Goal: Task Accomplishment & Management: Complete application form

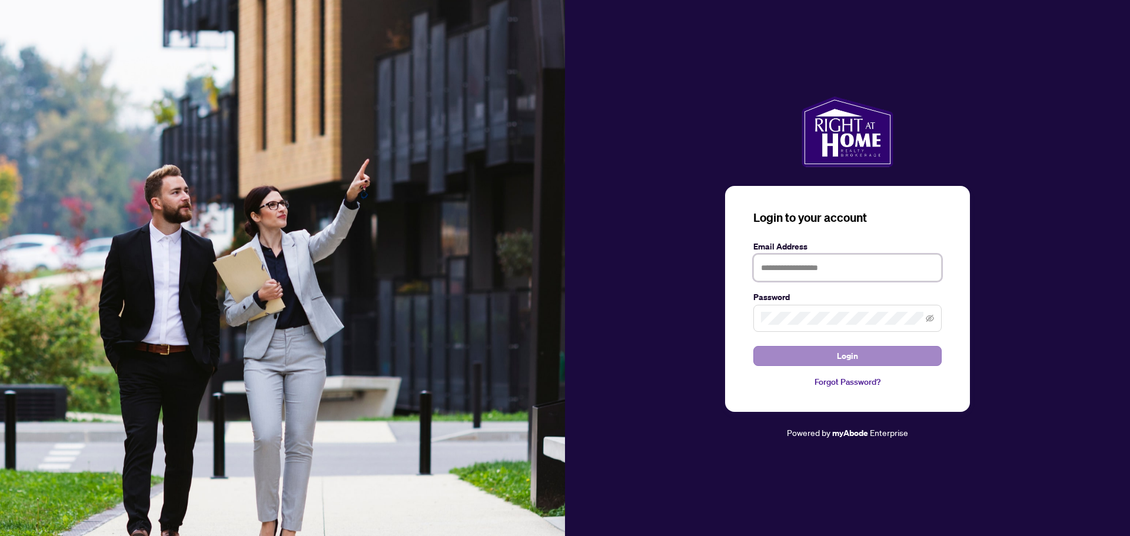
type input "**********"
click at [861, 360] on button "Login" at bounding box center [847, 356] width 188 height 20
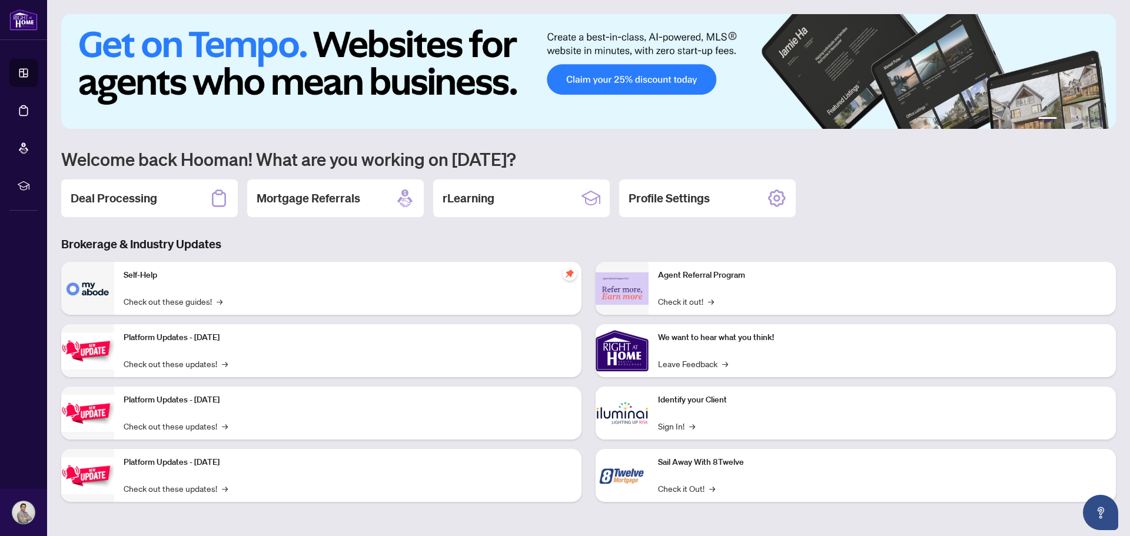
click at [881, 219] on div "1 2 3 4 5 6 Welcome back Hooman! What are you working on [DATE]? Deal Processin…" at bounding box center [588, 267] width 1055 height 506
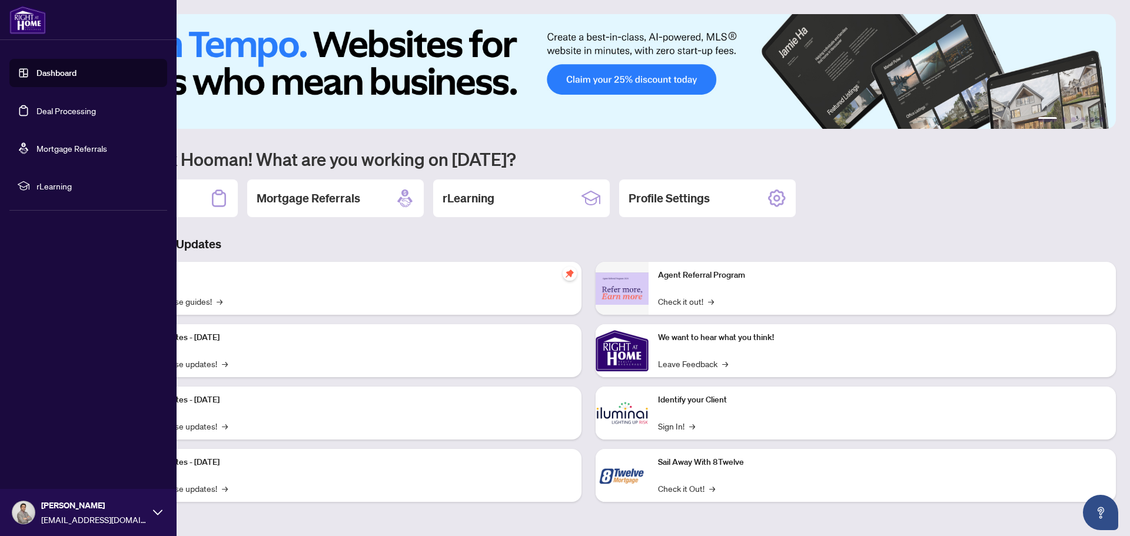
click at [50, 71] on link "Dashboard" at bounding box center [56, 73] width 40 height 11
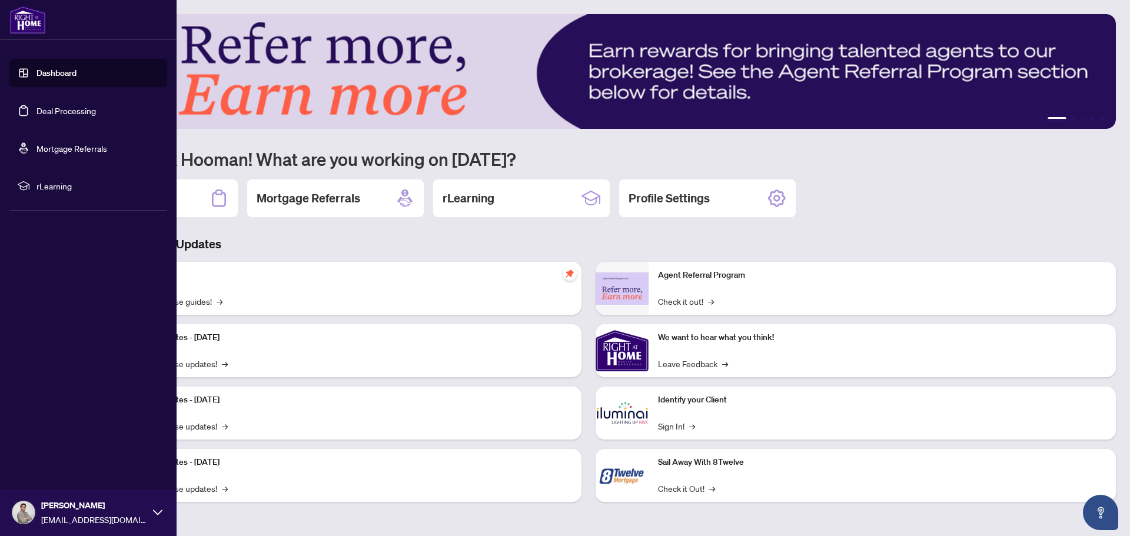
click at [60, 109] on link "Deal Processing" at bounding box center [65, 110] width 59 height 11
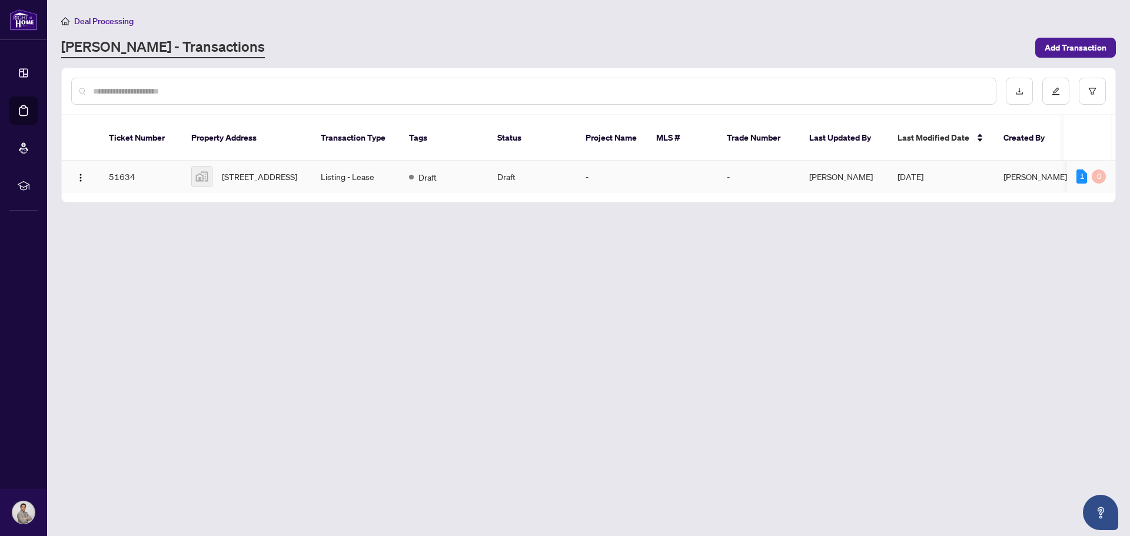
click at [336, 171] on td "Listing - Lease" at bounding box center [355, 176] width 88 height 31
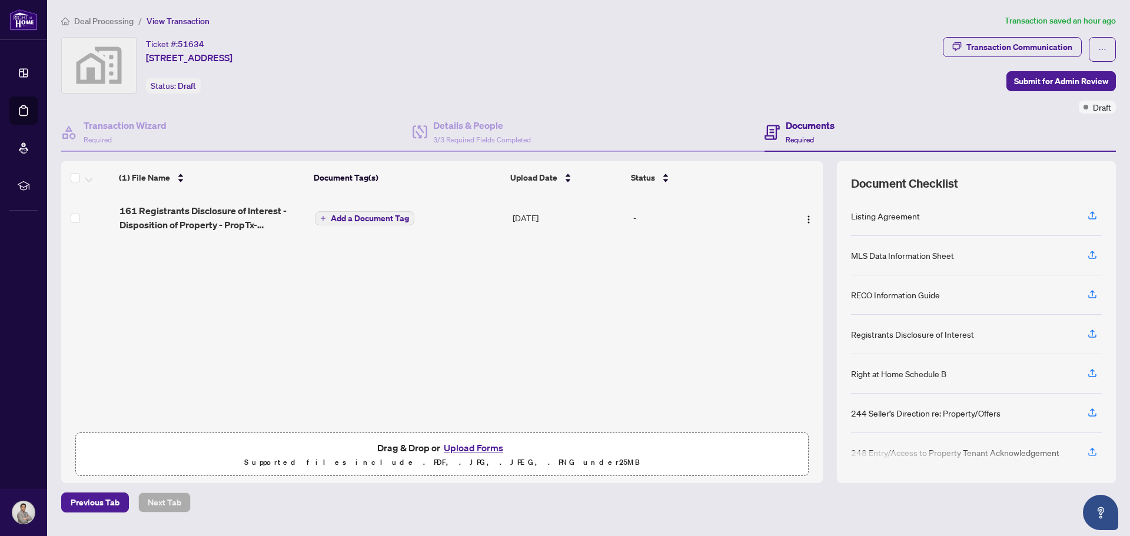
click at [480, 447] on button "Upload Forms" at bounding box center [473, 447] width 67 height 15
click at [465, 449] on button "Upload Forms" at bounding box center [473, 447] width 67 height 15
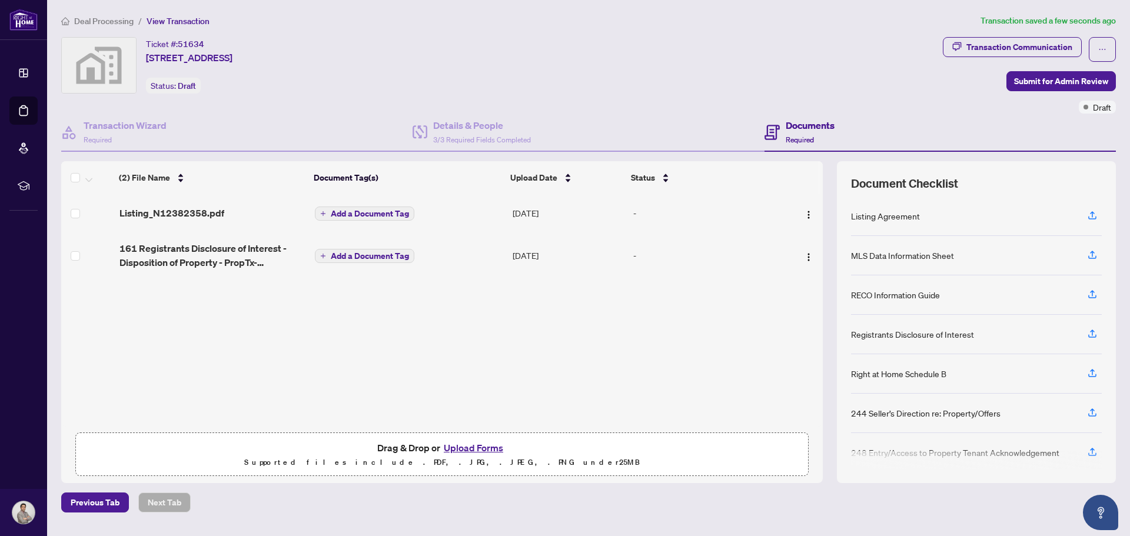
click at [220, 326] on div "Listing_N12382358.pdf Add a Document Tag [DATE] - 161 Registrants Disclosure of…" at bounding box center [442, 310] width 762 height 233
click at [454, 446] on button "Upload Forms" at bounding box center [473, 447] width 67 height 15
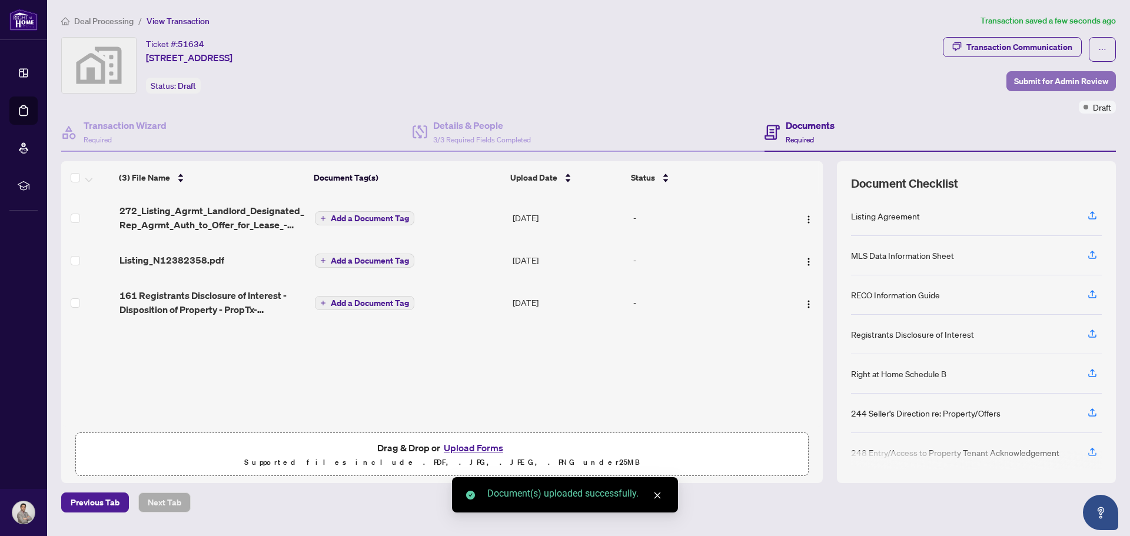
click at [1060, 78] on span "Submit for Admin Review" at bounding box center [1061, 81] width 94 height 19
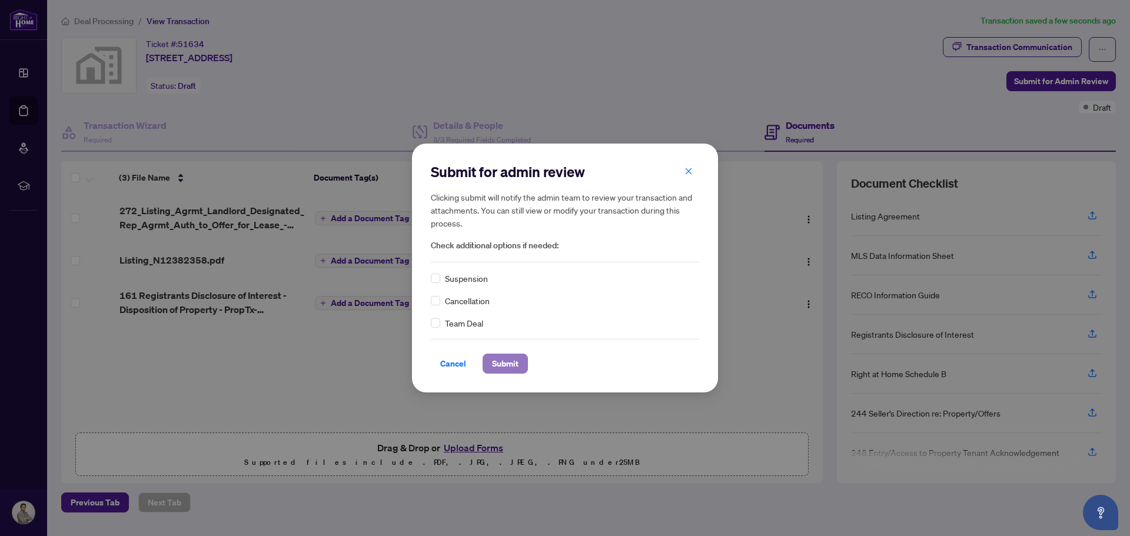
click at [508, 367] on span "Submit" at bounding box center [505, 363] width 26 height 19
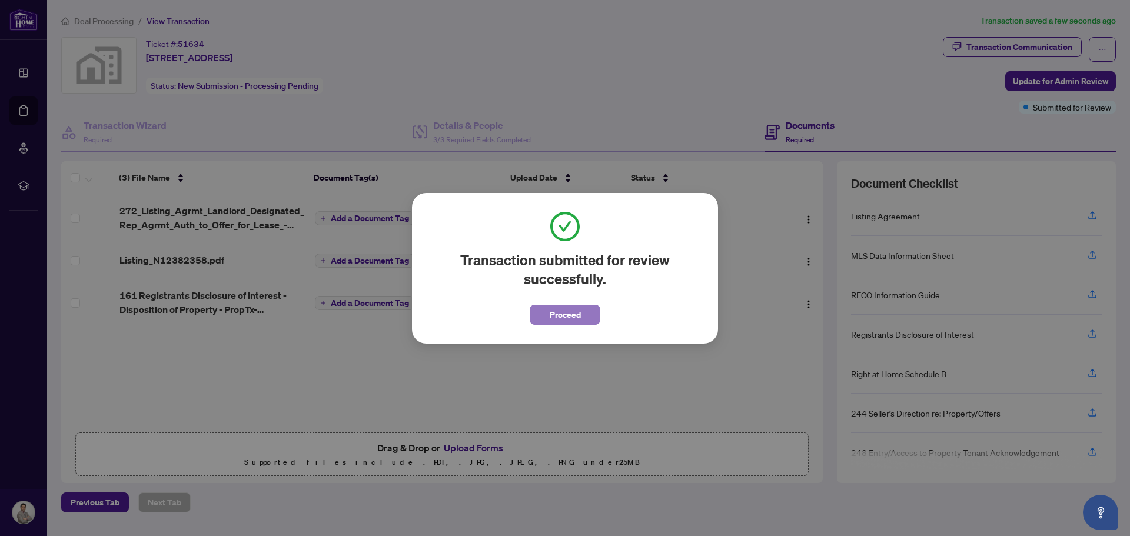
click at [555, 314] on span "Proceed" at bounding box center [565, 315] width 31 height 19
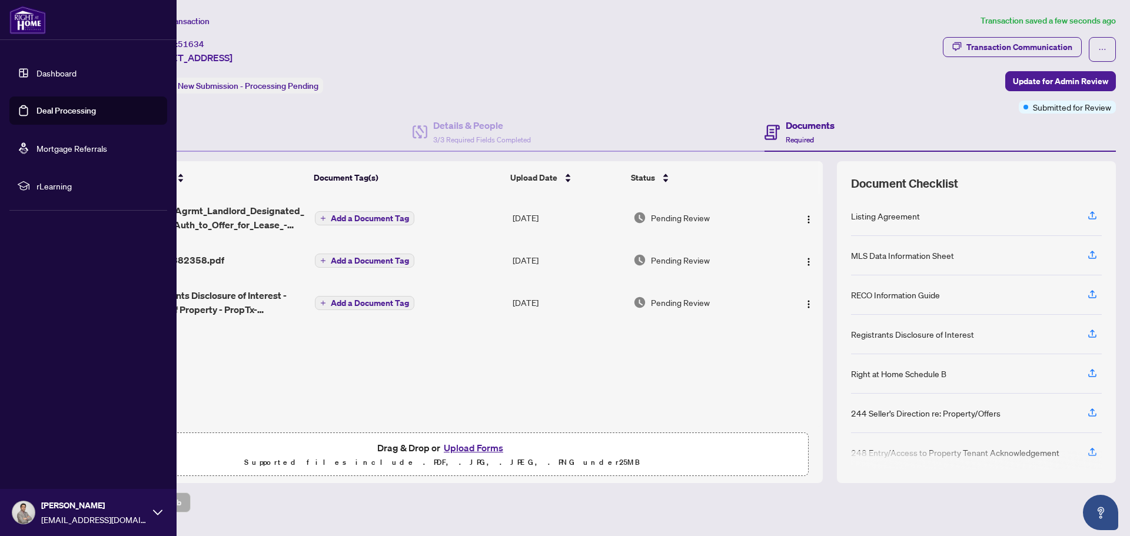
click at [55, 68] on link "Dashboard" at bounding box center [56, 73] width 40 height 11
